Goal: Communication & Community: Share content

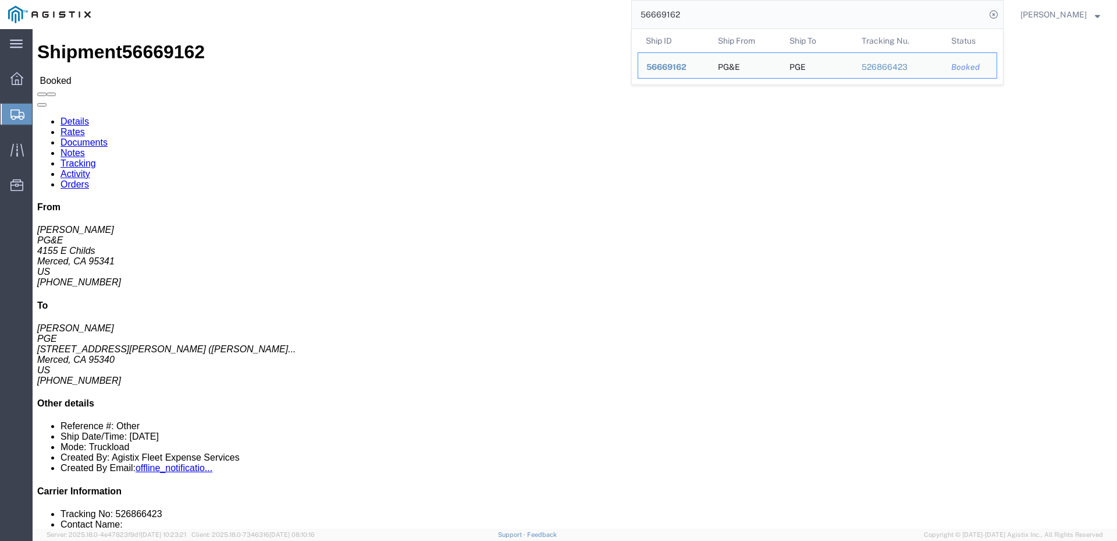
drag, startPoint x: 716, startPoint y: 16, endPoint x: 578, endPoint y: 9, distance: 138.6
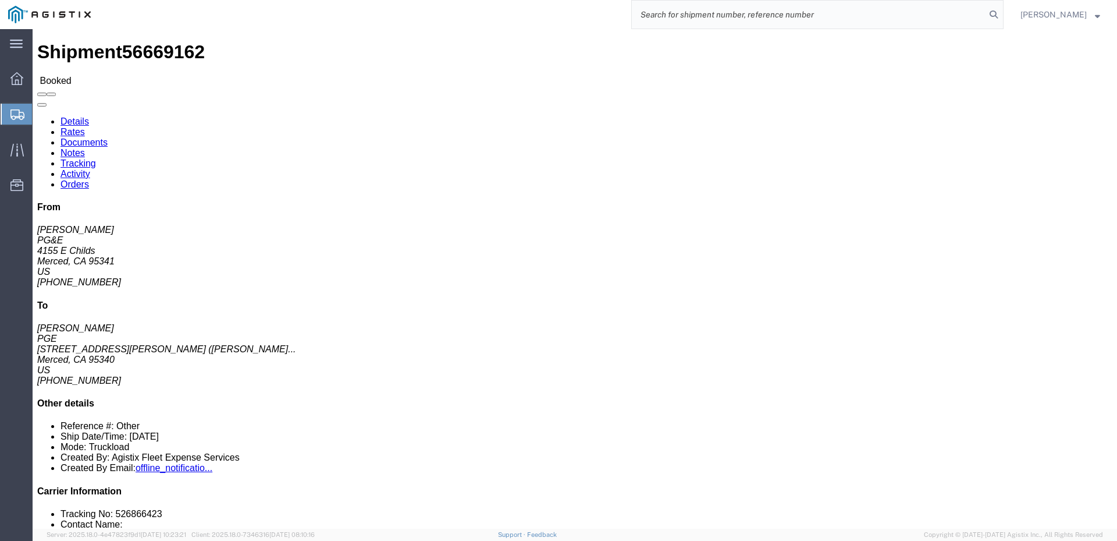
paste input "56686832"
type input "56686832"
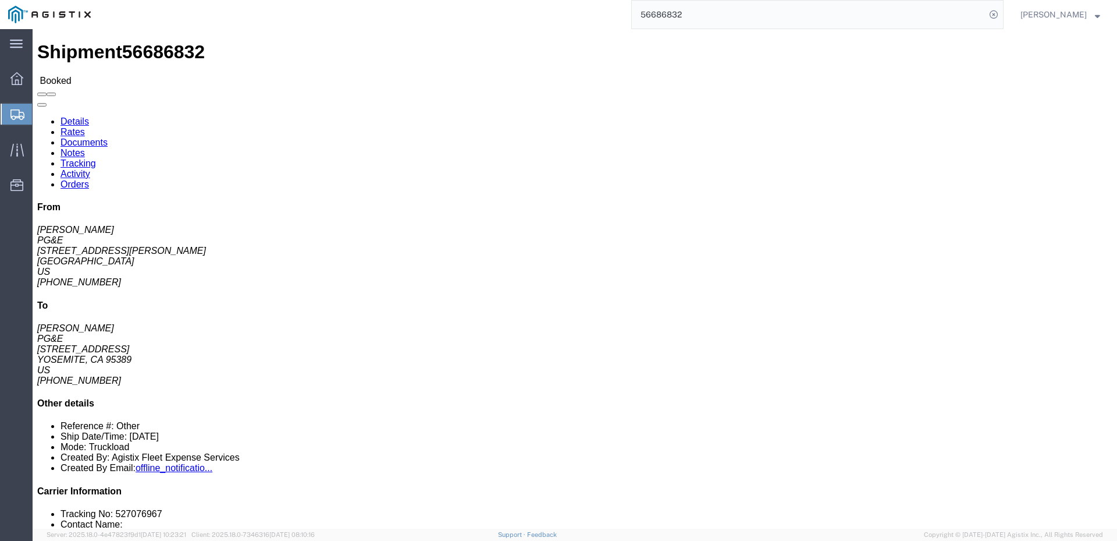
click span
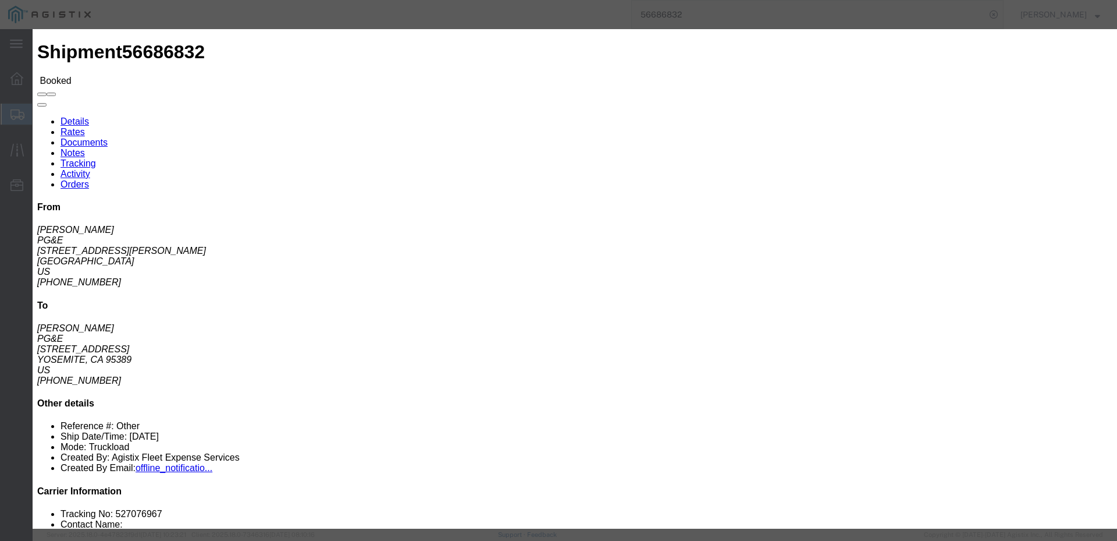
click input "text"
type input "[EMAIL_ADDRESS][DOMAIN_NAME]"
click label "PGE Fleet Bill Of Lading"
click input "PGE Fleet Bill Of Lading"
checkbox input "true"
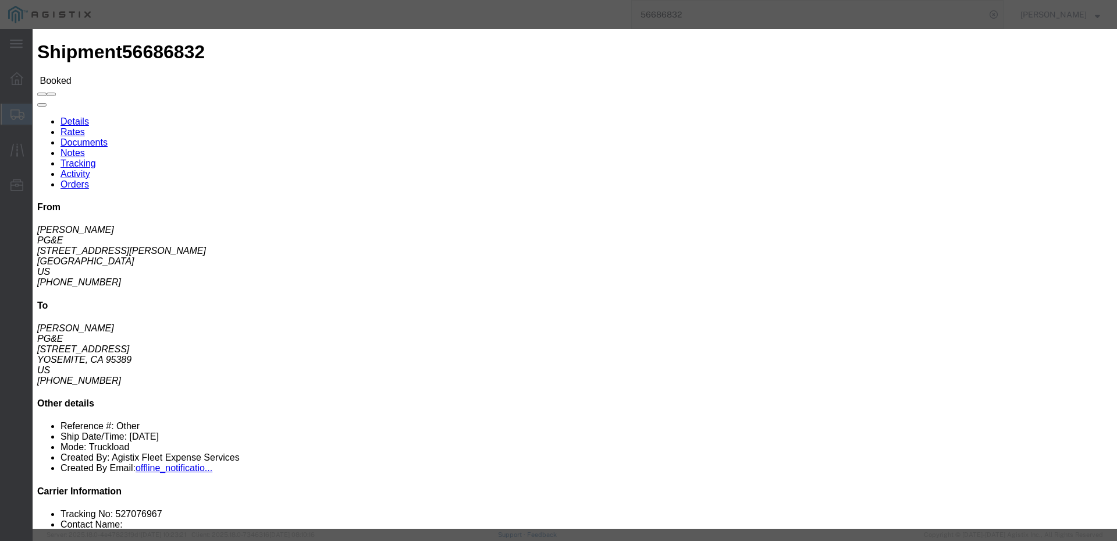
click button "Send"
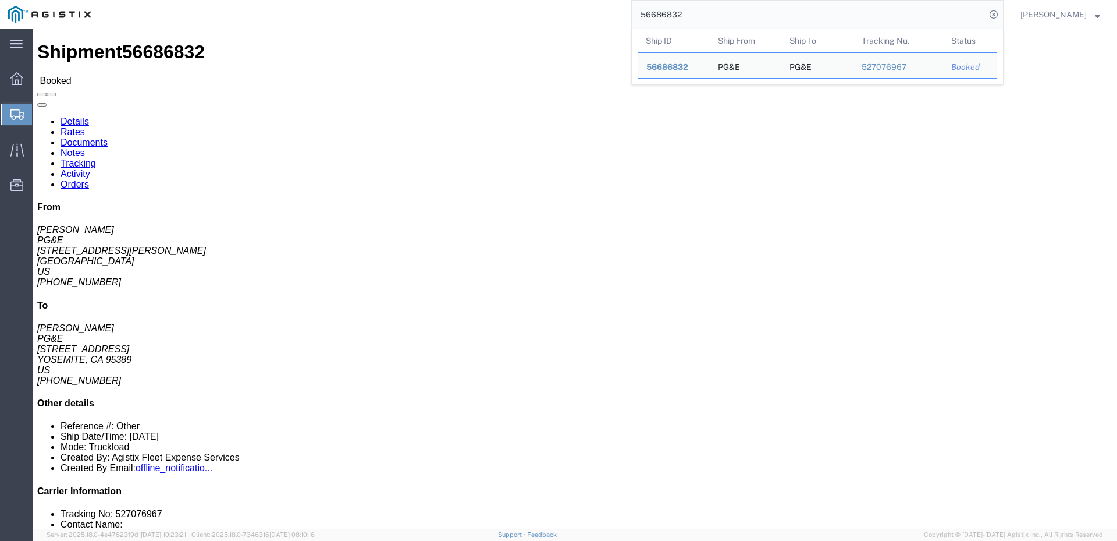
drag, startPoint x: 729, startPoint y: 16, endPoint x: 604, endPoint y: 13, distance: 124.6
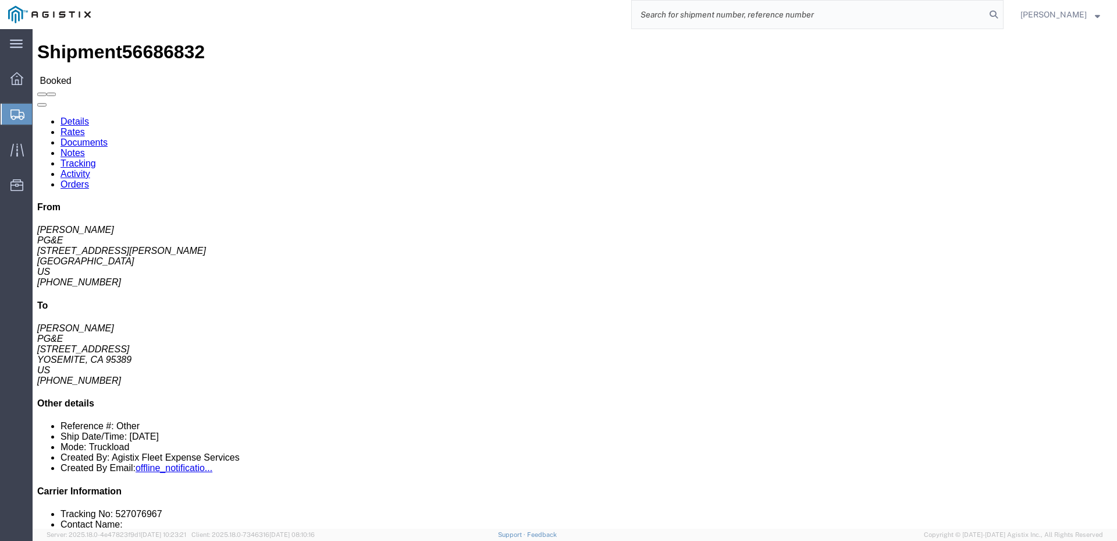
paste input "56686792"
type input "56686792"
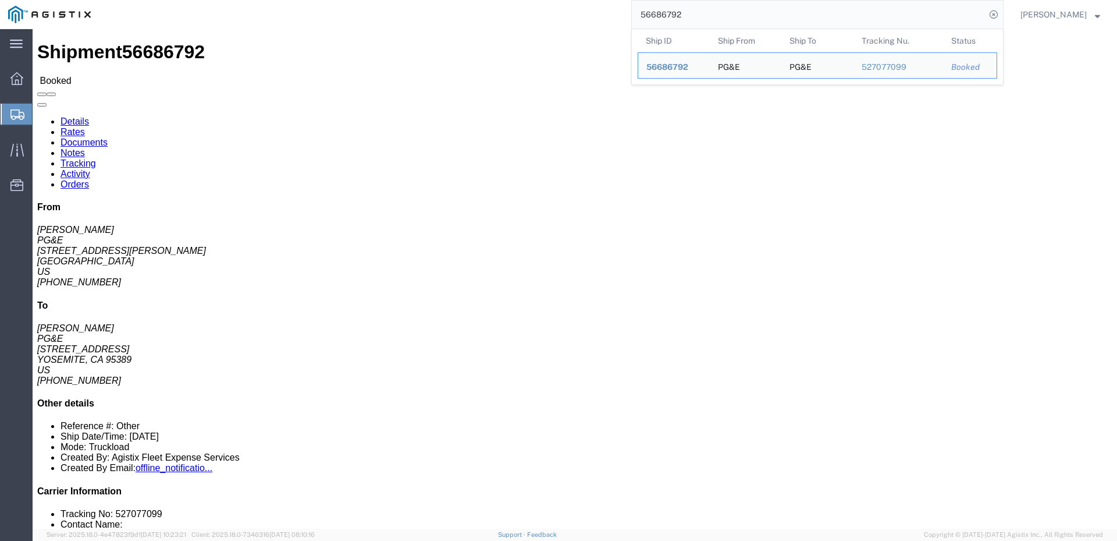
click div "References General: Other Route: SH-W62663026 Customer Ref: FBED Customer Ref: …"
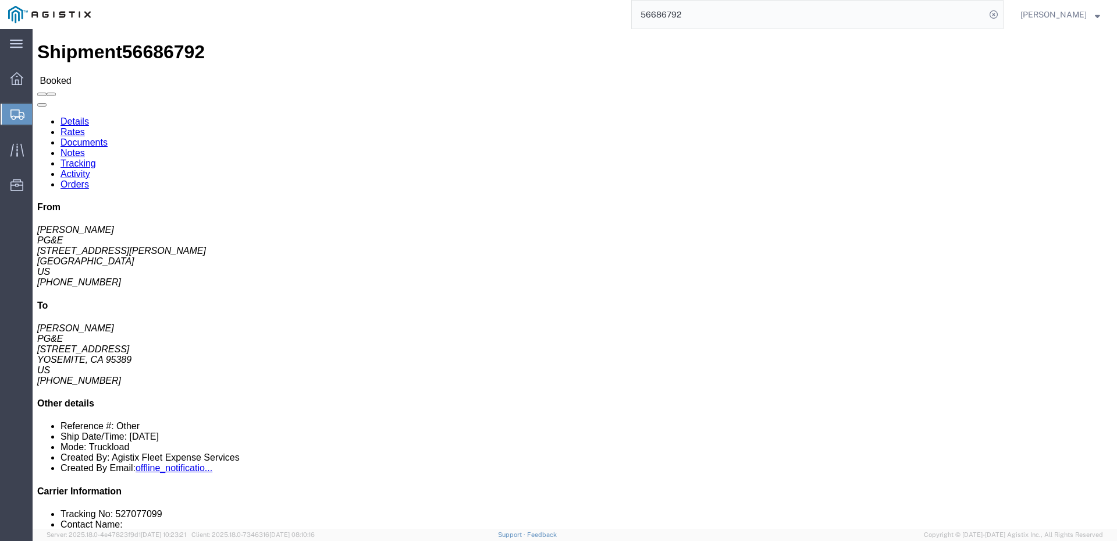
click span
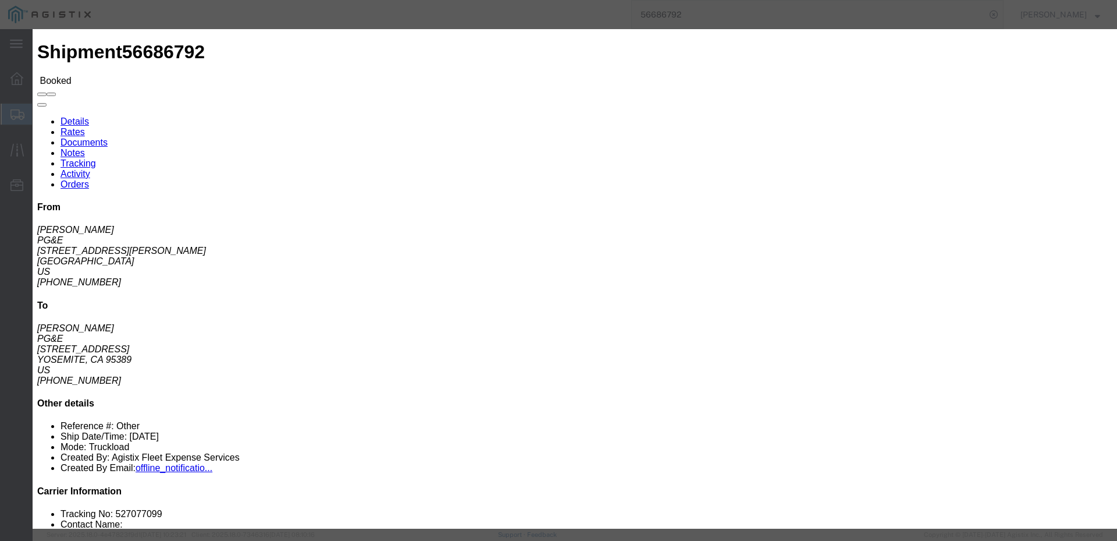
click input "text"
type input "w"
type input "[EMAIL_ADDRESS][DOMAIN_NAME]"
click input "PGE Fleet Bill Of Lading"
checkbox input "true"
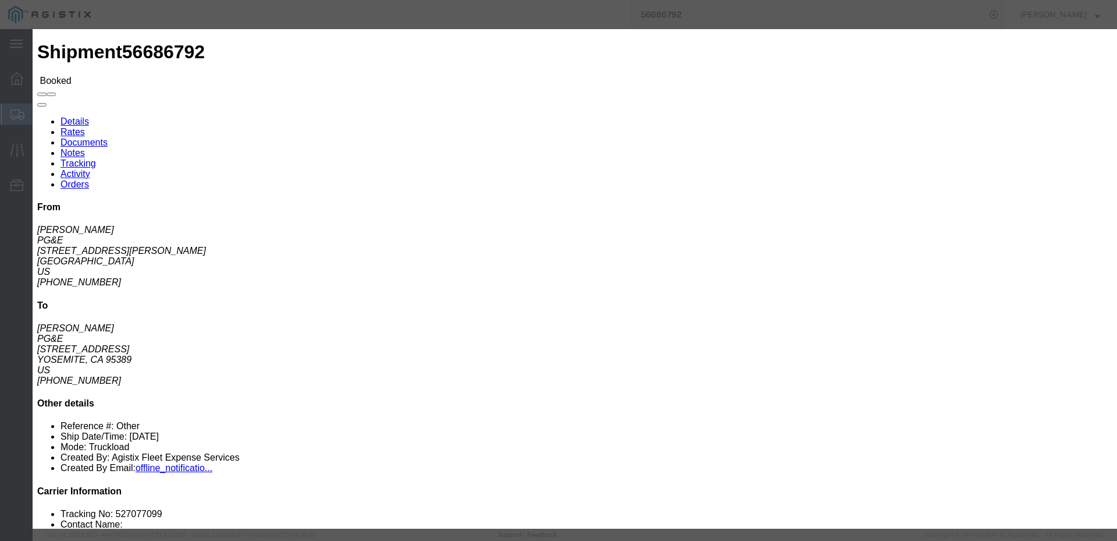
click button "Send"
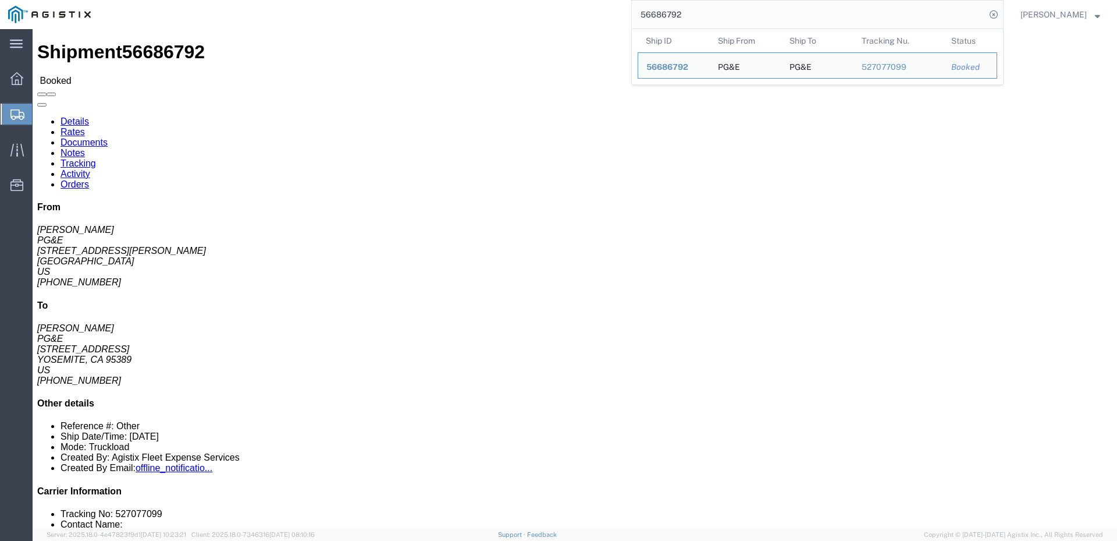
click at [723, 19] on input "56686792" at bounding box center [809, 15] width 354 height 28
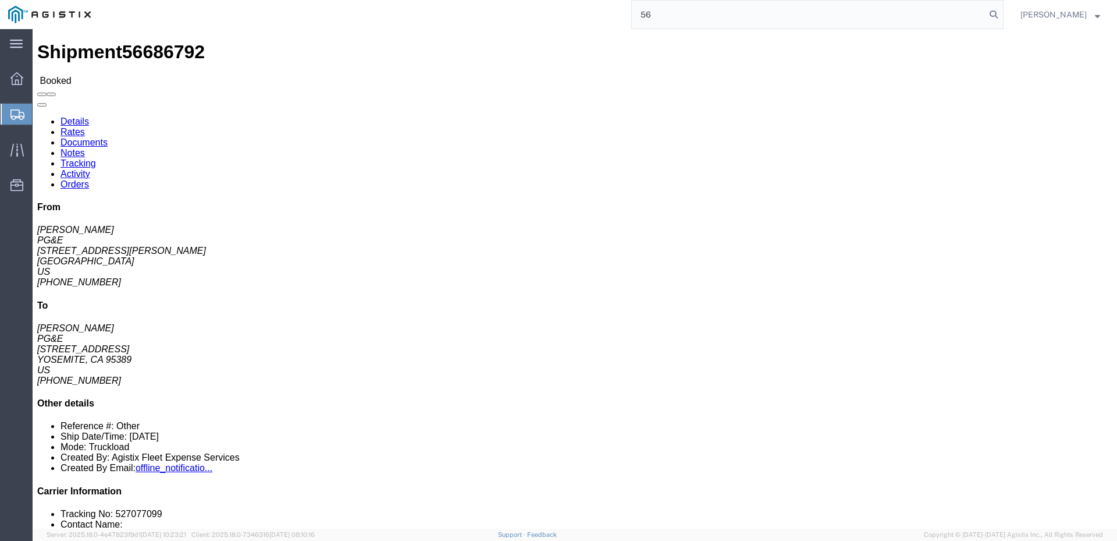
type input "5"
paste input "56686832"
type input "56686832"
click span
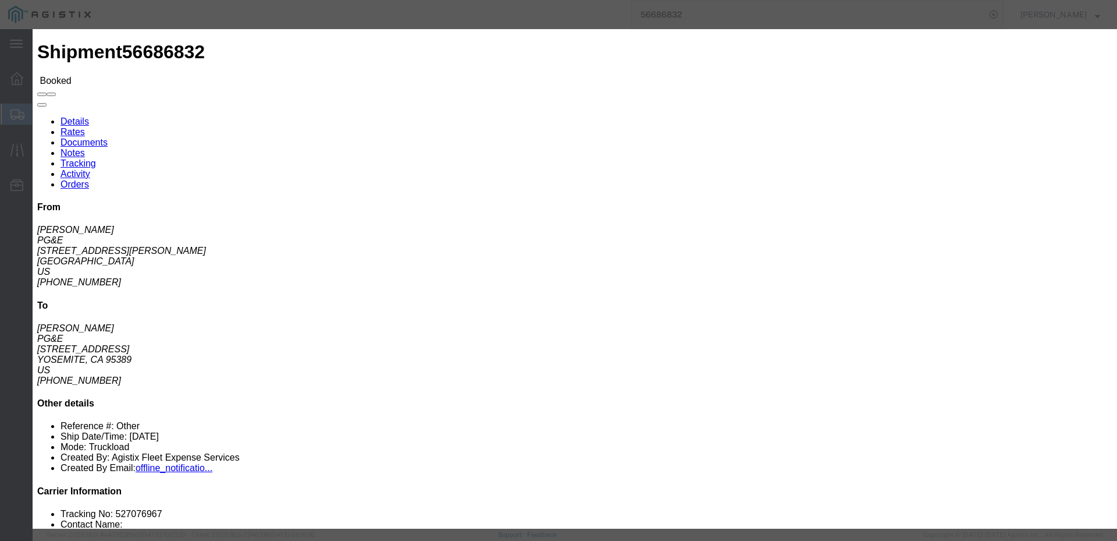
click input "text"
type input "[EMAIL_ADDRESS][DOMAIN_NAME]"
click input "PGE Fleet Bill Of Lading"
checkbox input "true"
click button "Send"
